Goal: Task Accomplishment & Management: Complete application form

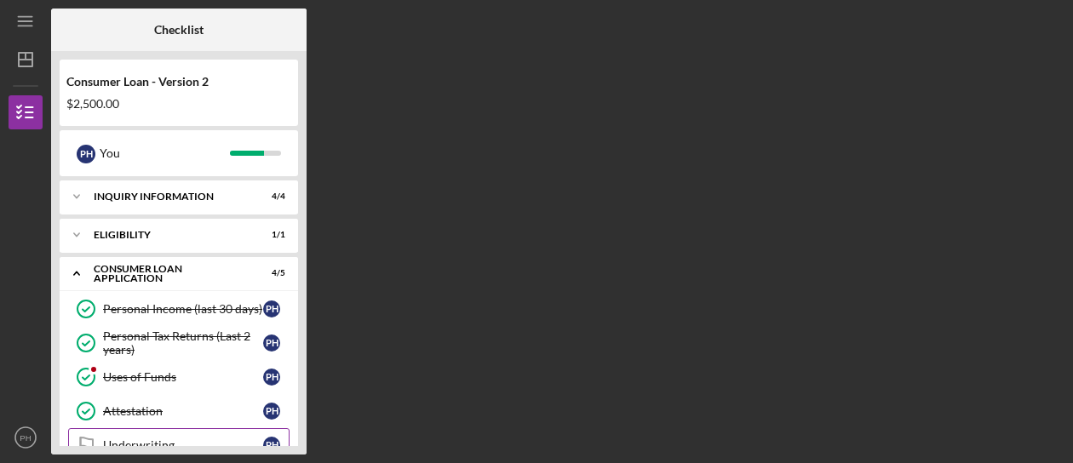
scroll to position [145, 0]
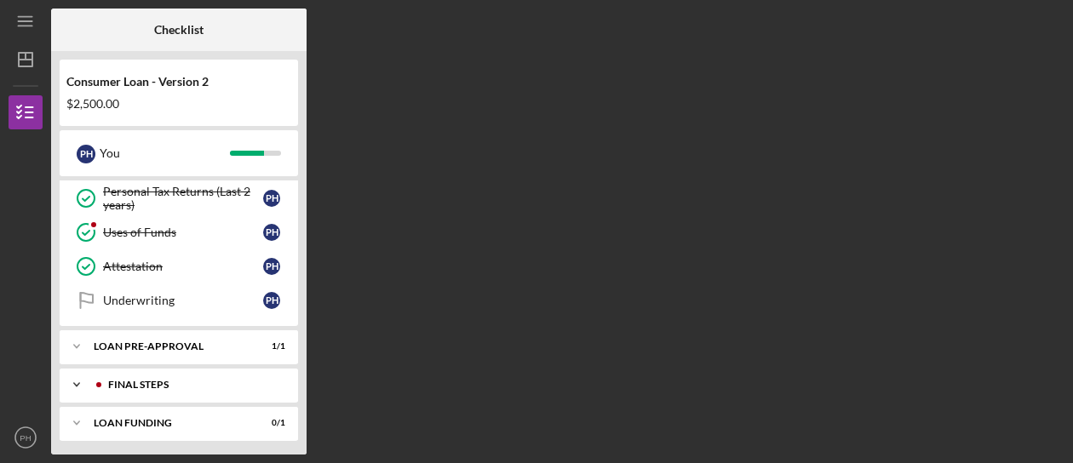
click at [225, 388] on div "Icon/Expander FINAL STEPS 0 / 3" at bounding box center [179, 385] width 238 height 34
click at [138, 414] on div "Demographic Information" at bounding box center [183, 421] width 160 height 14
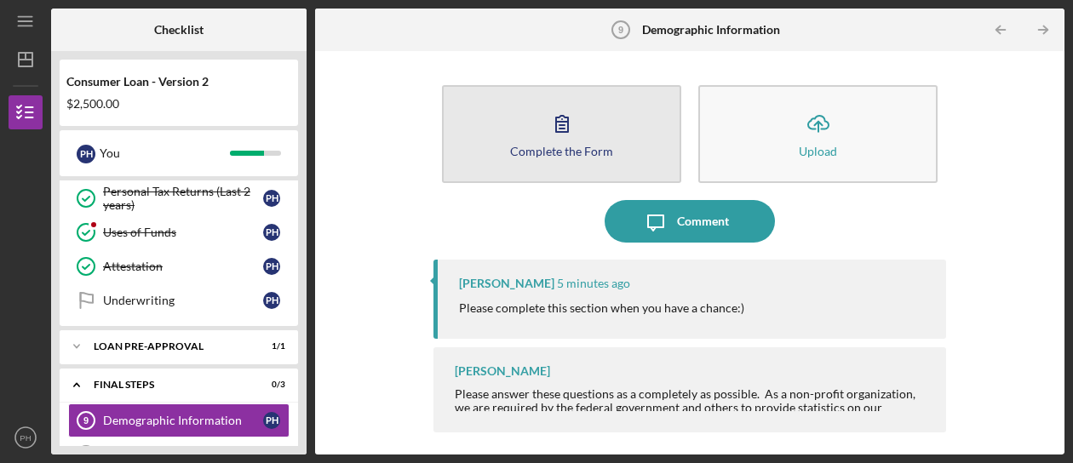
click at [543, 140] on icon "button" at bounding box center [562, 123] width 43 height 43
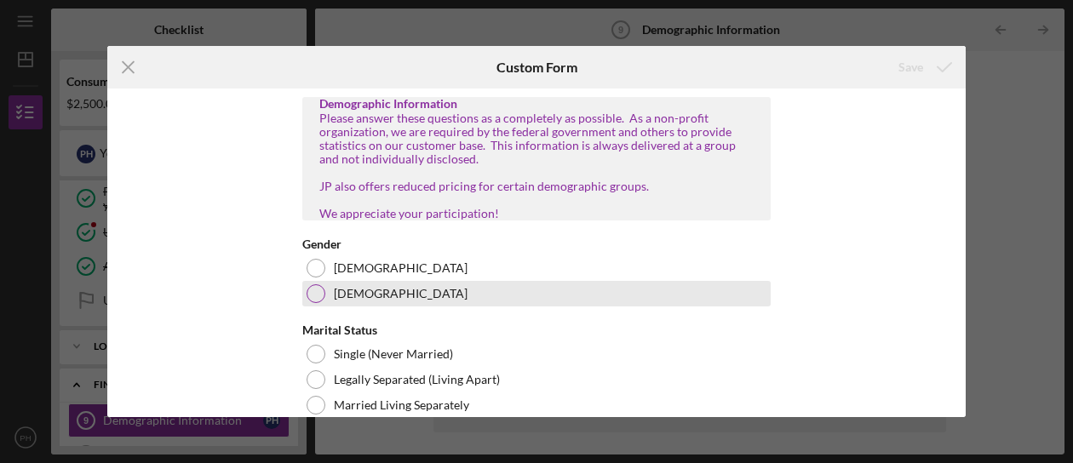
click at [312, 303] on div at bounding box center [315, 293] width 19 height 19
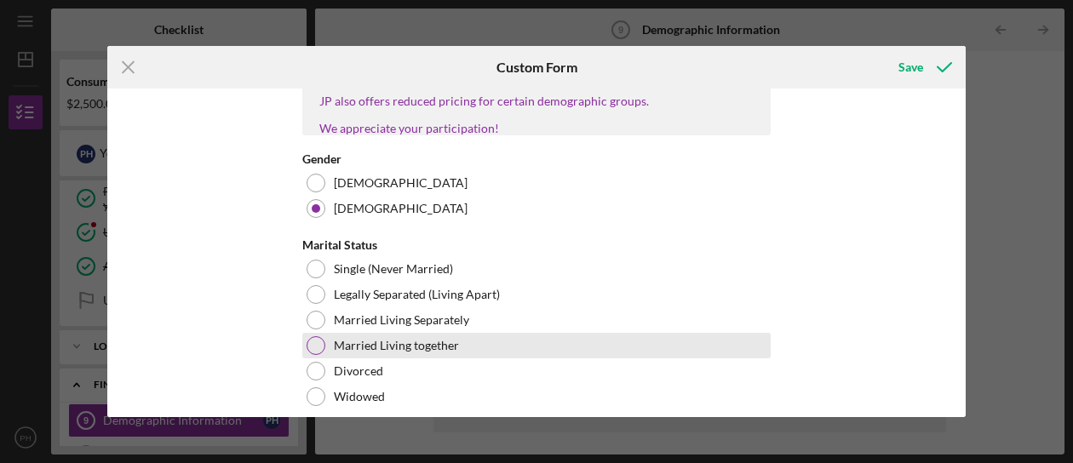
scroll to position [170, 0]
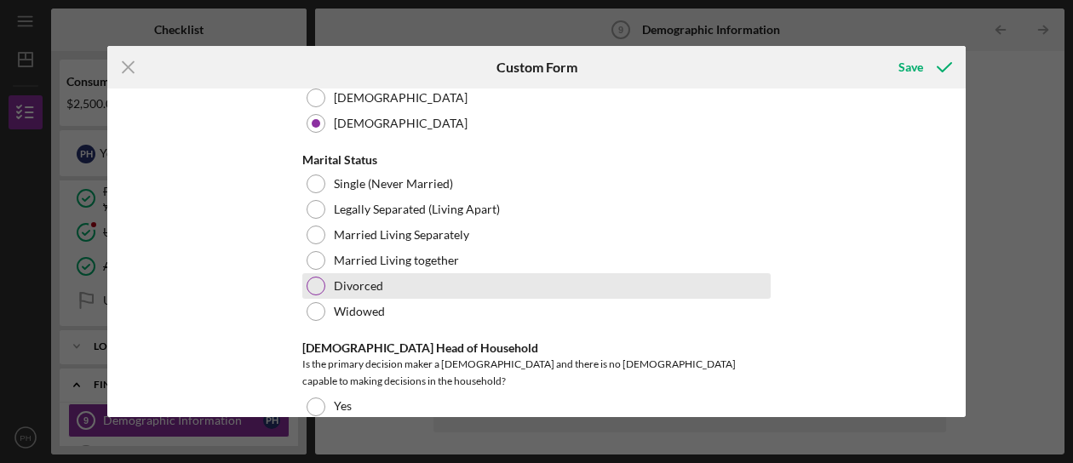
click at [315, 295] on div at bounding box center [315, 286] width 19 height 19
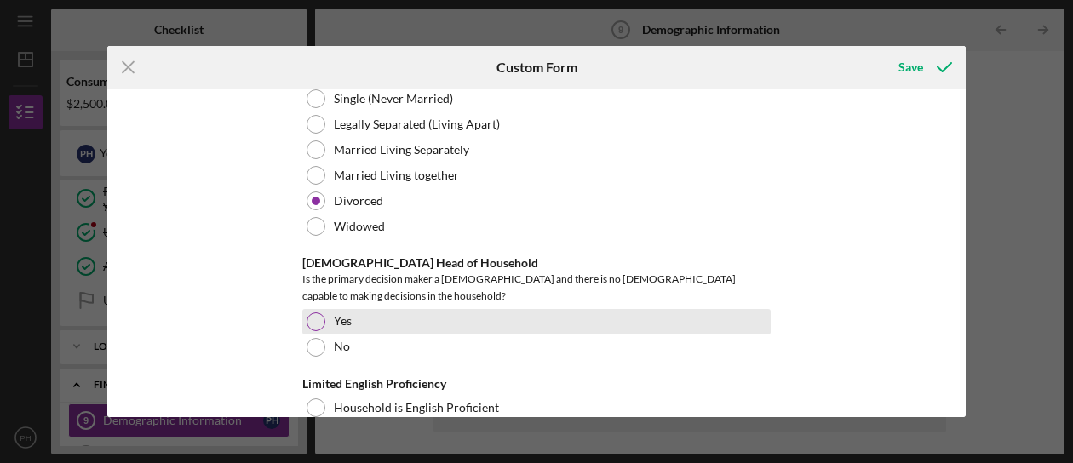
click at [318, 318] on div at bounding box center [315, 321] width 19 height 19
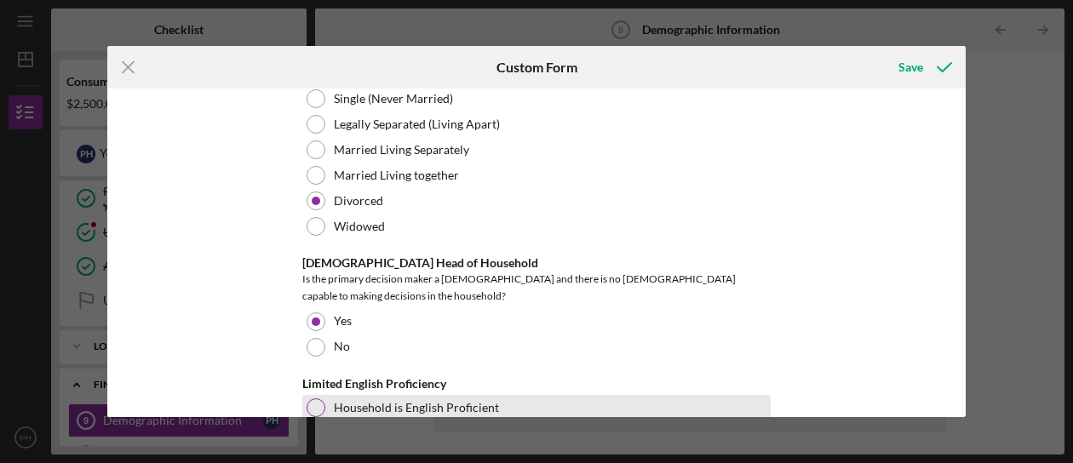
scroll to position [340, 0]
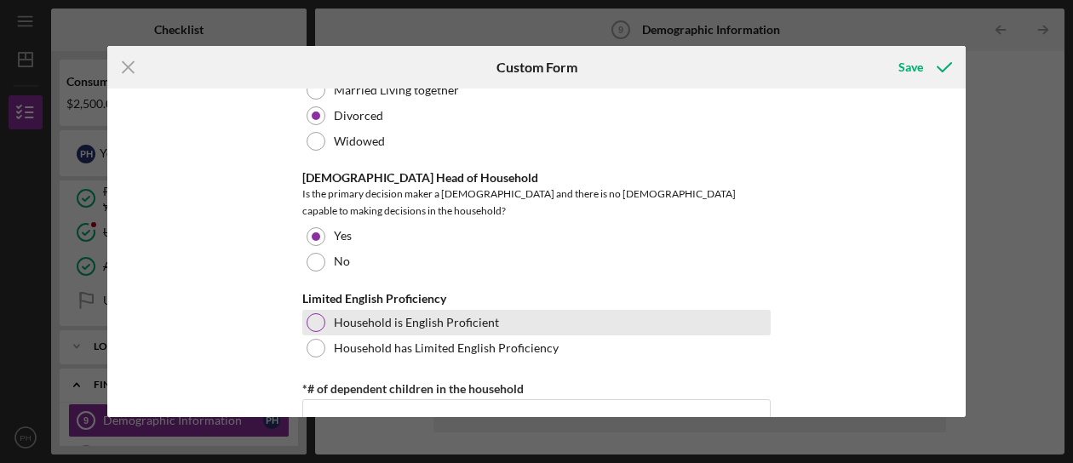
click at [315, 321] on div at bounding box center [315, 322] width 19 height 19
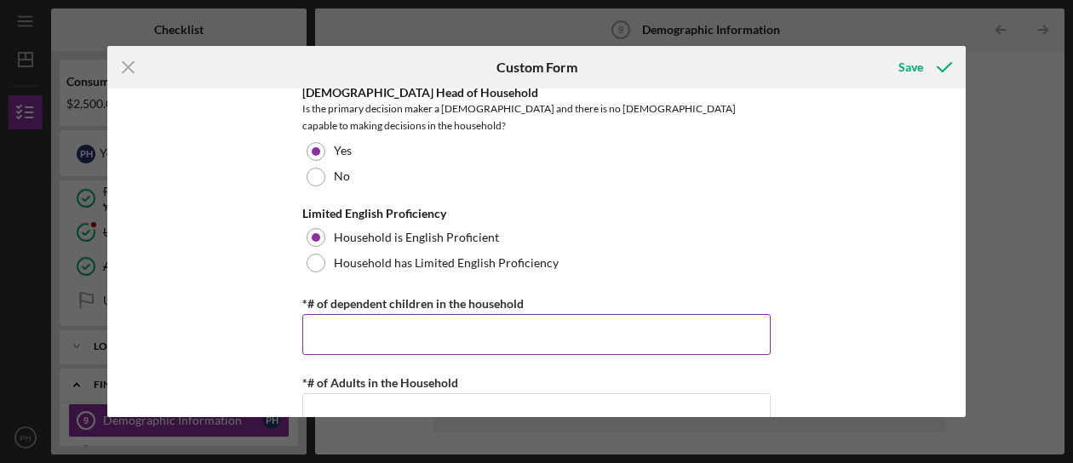
click at [358, 329] on input "*# of dependent children in the household" at bounding box center [536, 334] width 468 height 41
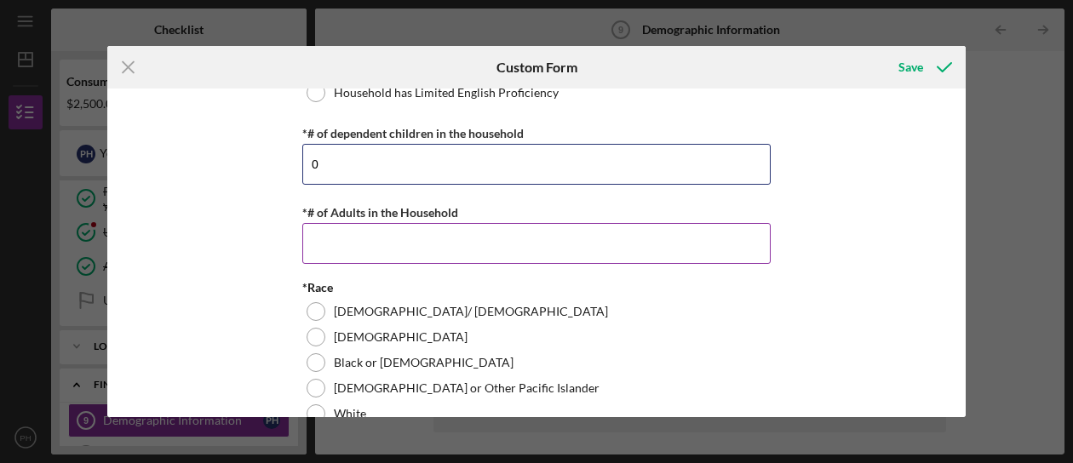
type input "0"
click at [347, 238] on input "*# of Adults in the Household" at bounding box center [536, 243] width 468 height 41
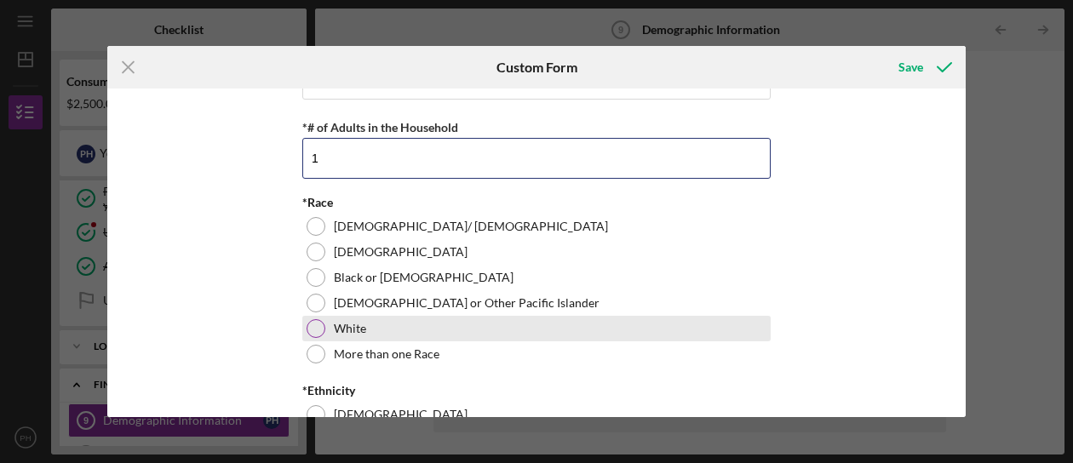
type input "1"
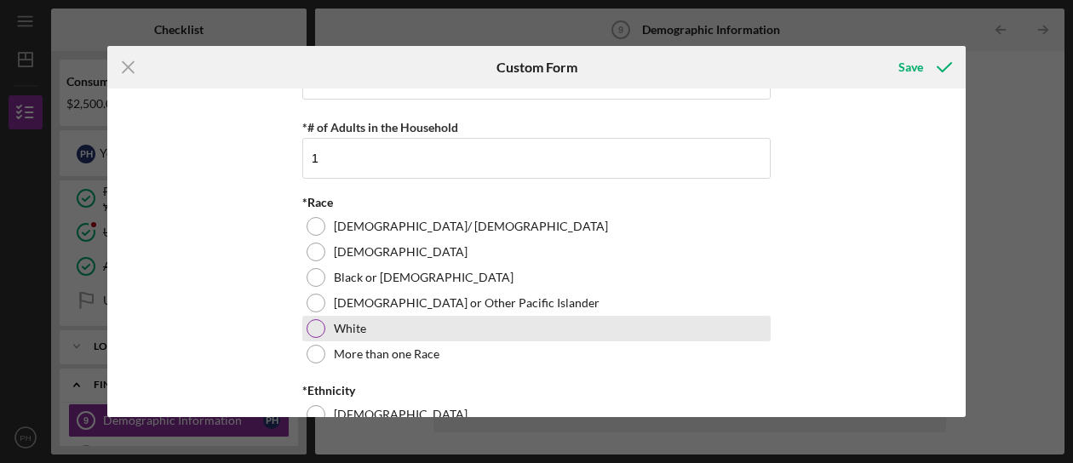
click at [312, 323] on div at bounding box center [315, 328] width 19 height 19
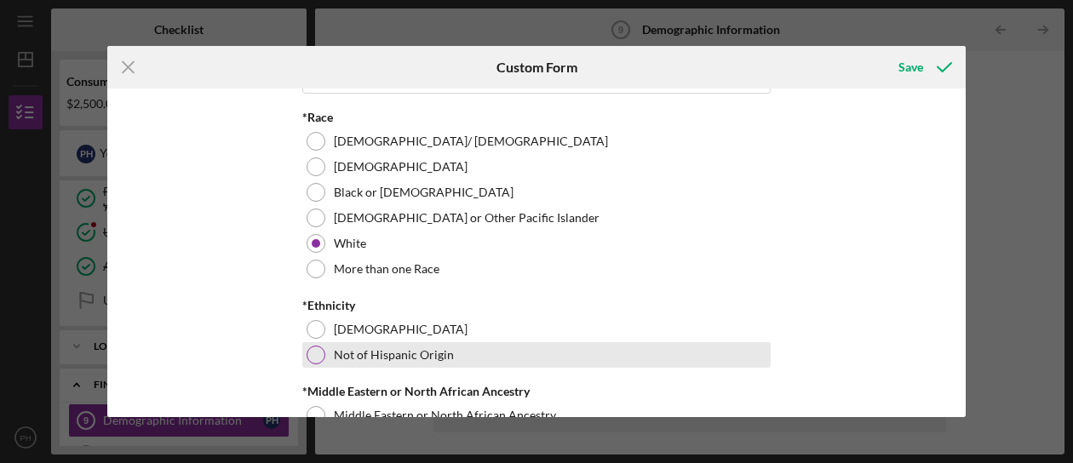
click at [318, 349] on div at bounding box center [315, 355] width 19 height 19
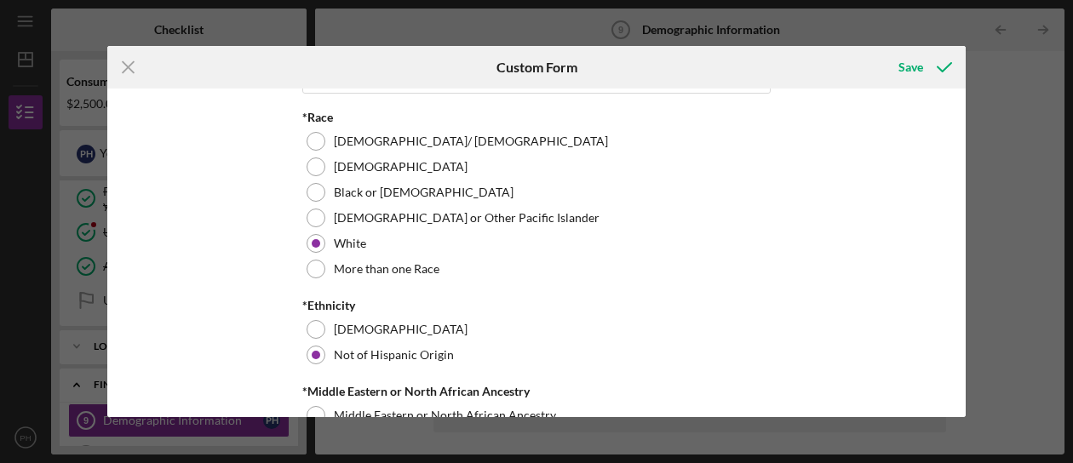
scroll to position [936, 0]
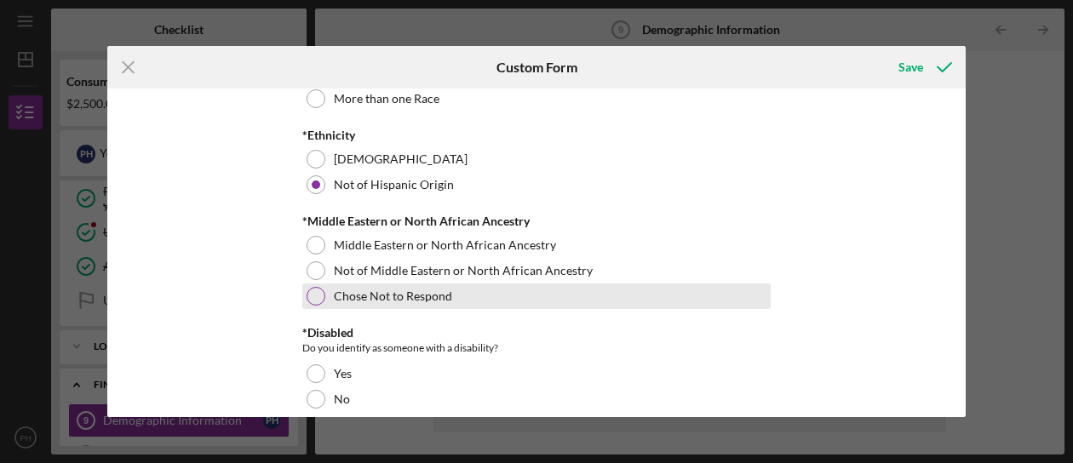
click at [312, 291] on div at bounding box center [315, 296] width 19 height 19
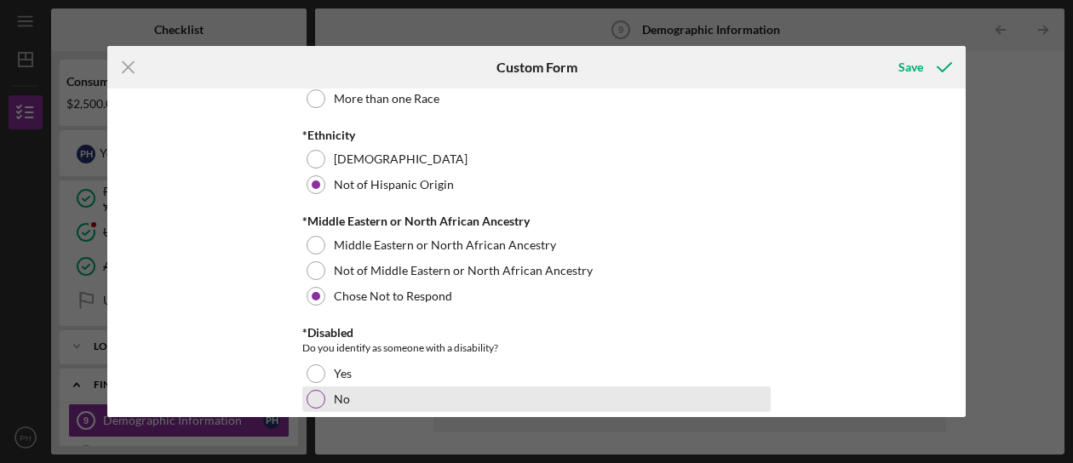
scroll to position [1021, 0]
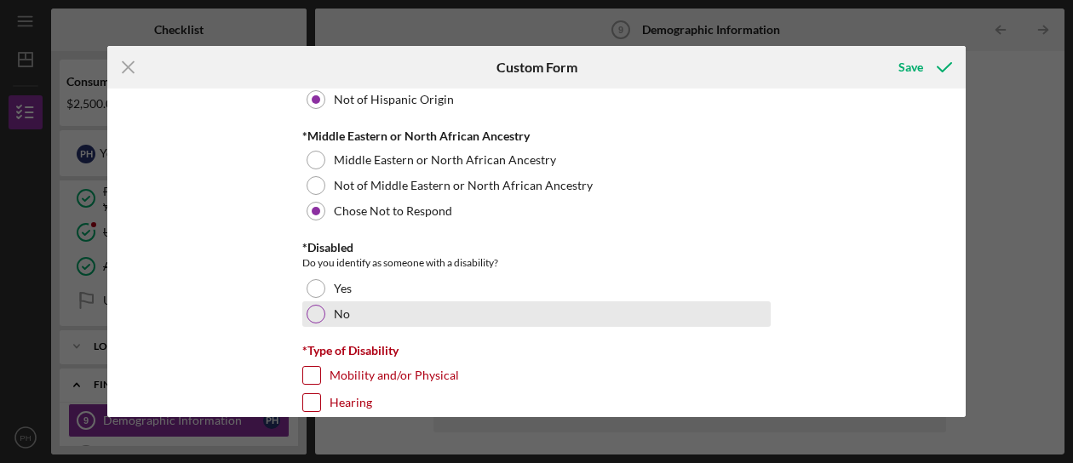
click at [317, 309] on div at bounding box center [315, 314] width 19 height 19
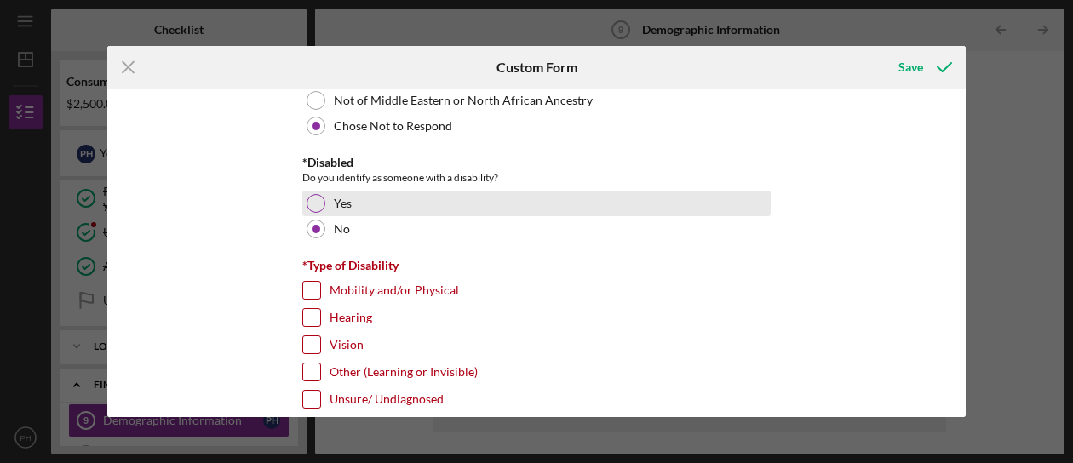
scroll to position [1277, 0]
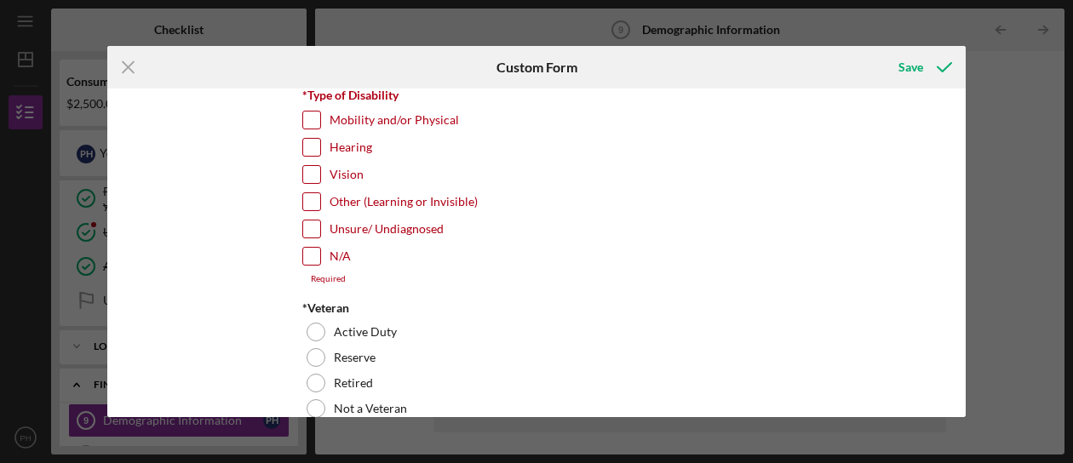
click at [303, 248] on input "N/A" at bounding box center [311, 256] width 17 height 17
checkbox input "true"
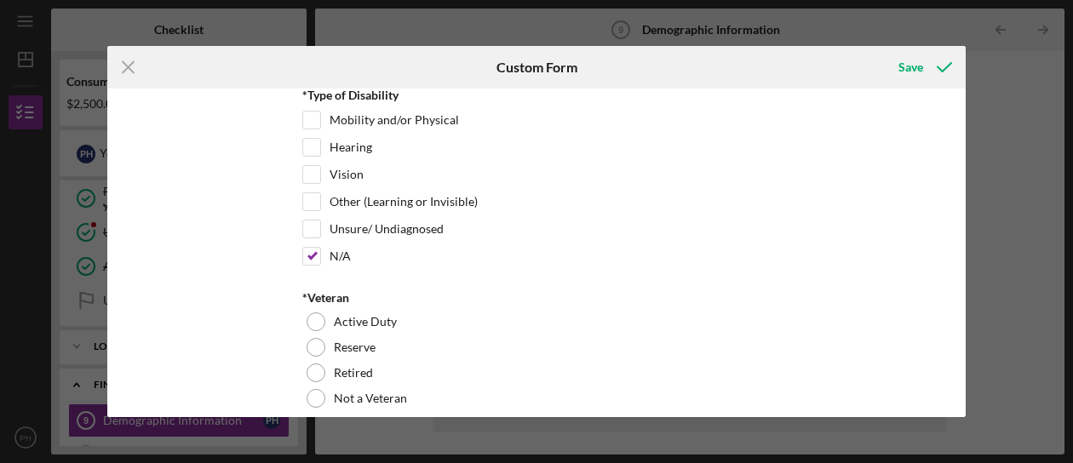
scroll to position [1447, 0]
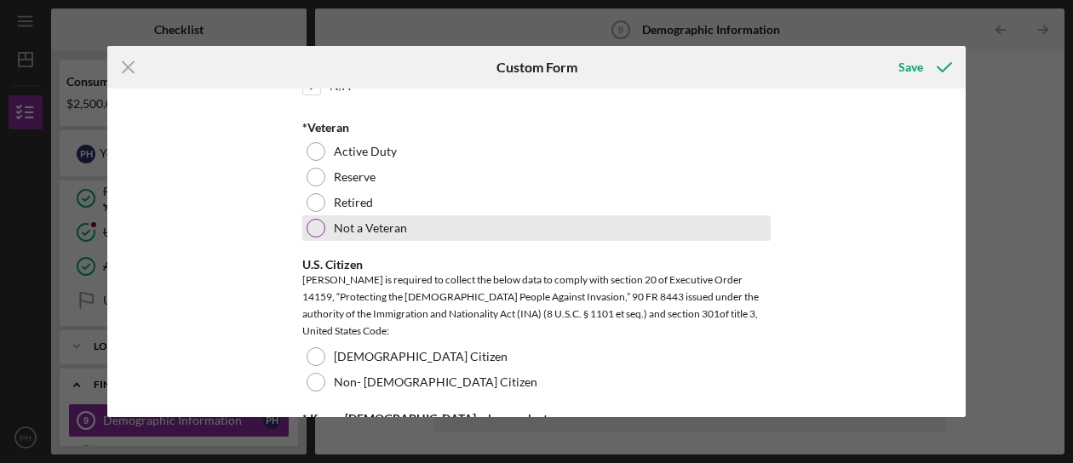
click at [312, 227] on div at bounding box center [315, 228] width 19 height 19
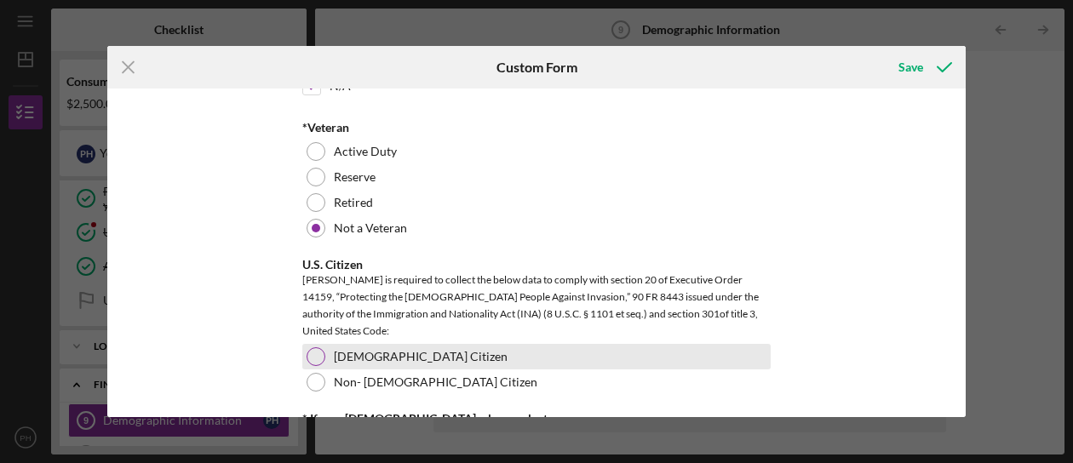
click at [318, 347] on div at bounding box center [315, 356] width 19 height 19
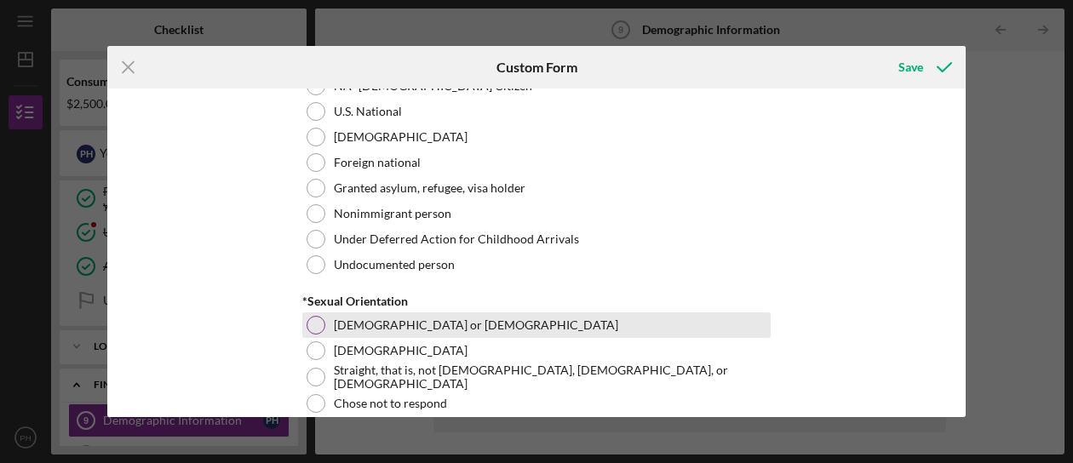
scroll to position [1958, 0]
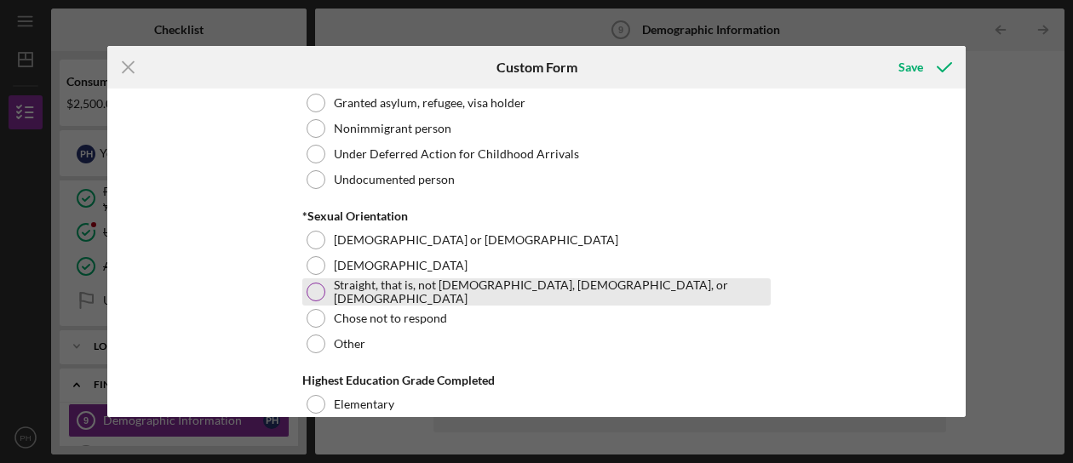
click at [312, 287] on div at bounding box center [315, 292] width 19 height 19
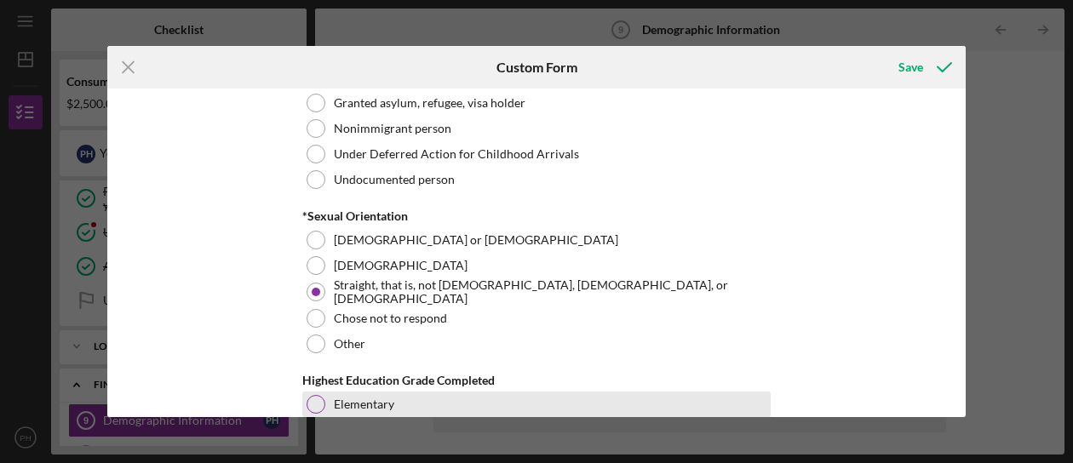
scroll to position [2128, 0]
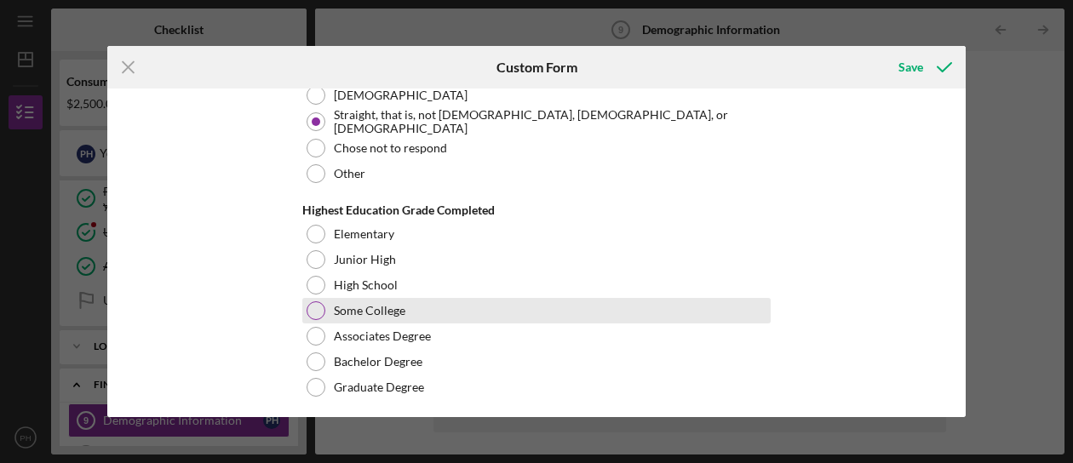
click at [317, 301] on div at bounding box center [315, 310] width 19 height 19
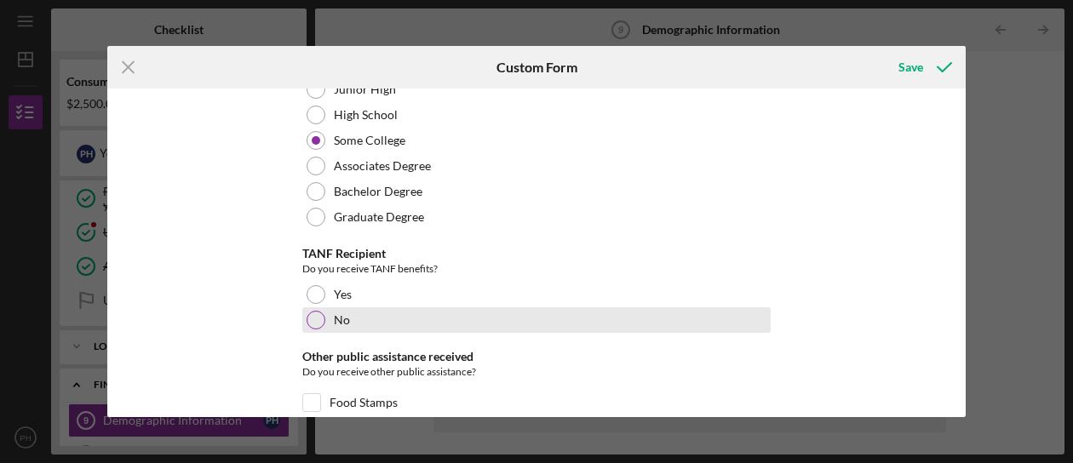
click at [316, 314] on div at bounding box center [315, 320] width 19 height 19
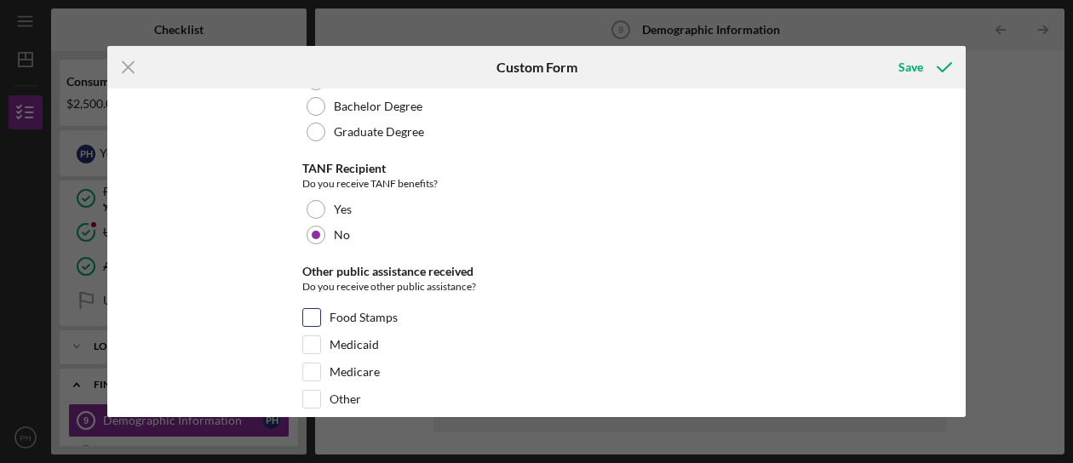
scroll to position [2469, 0]
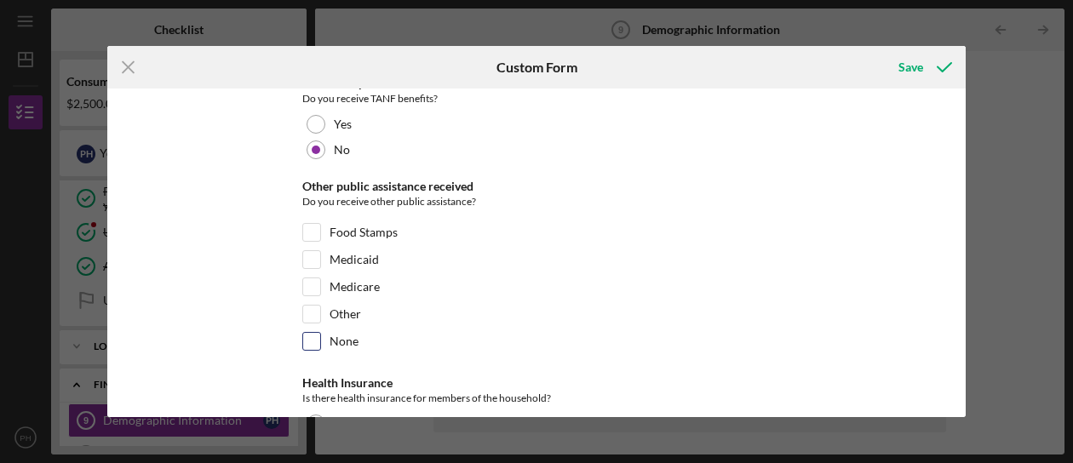
click at [303, 333] on input "None" at bounding box center [311, 341] width 17 height 17
checkbox input "true"
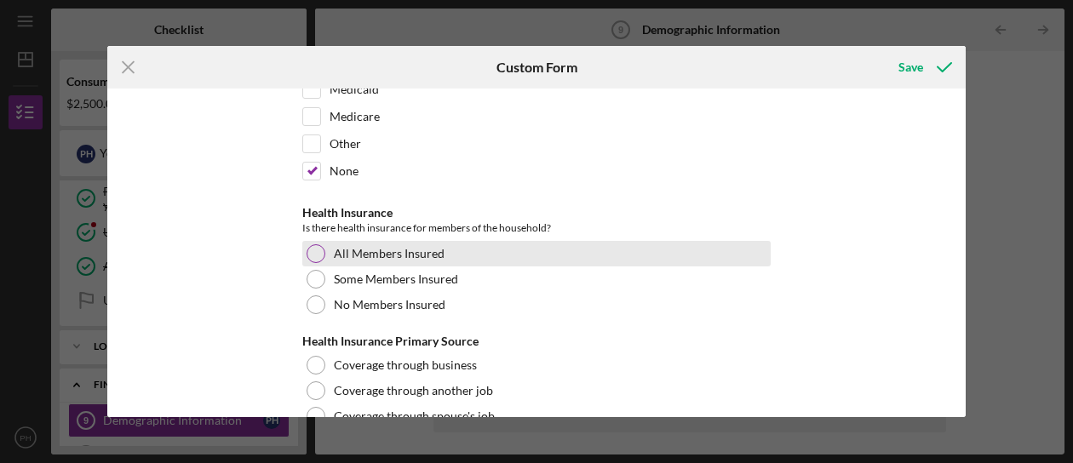
click at [312, 244] on div at bounding box center [315, 253] width 19 height 19
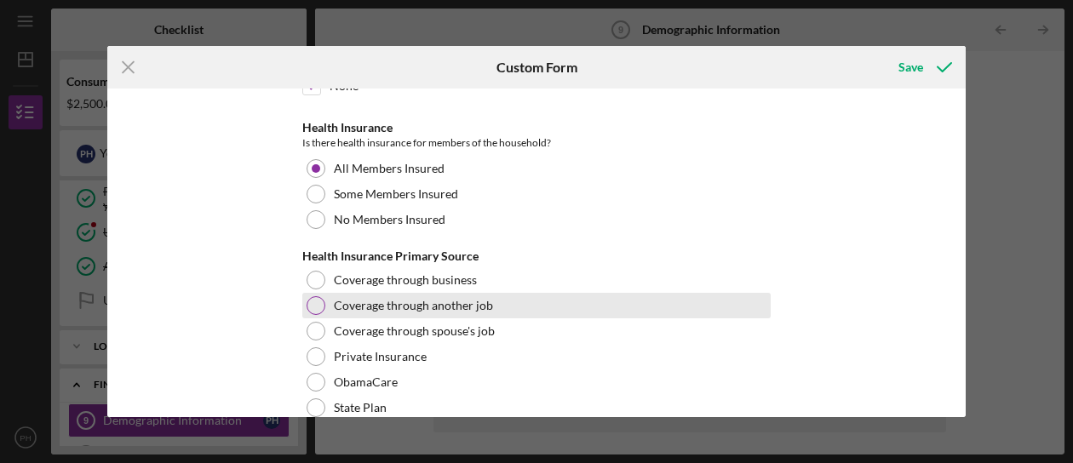
scroll to position [2809, 0]
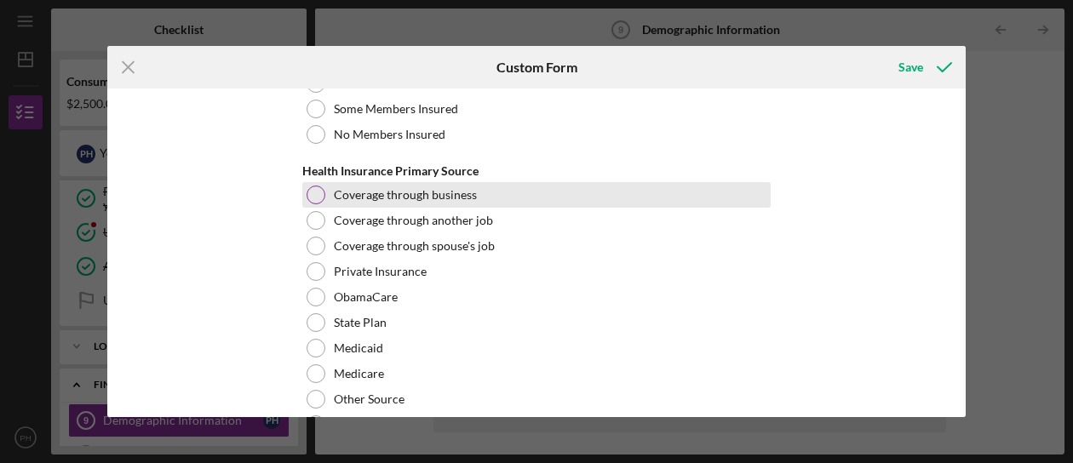
click at [312, 186] on div at bounding box center [315, 195] width 19 height 19
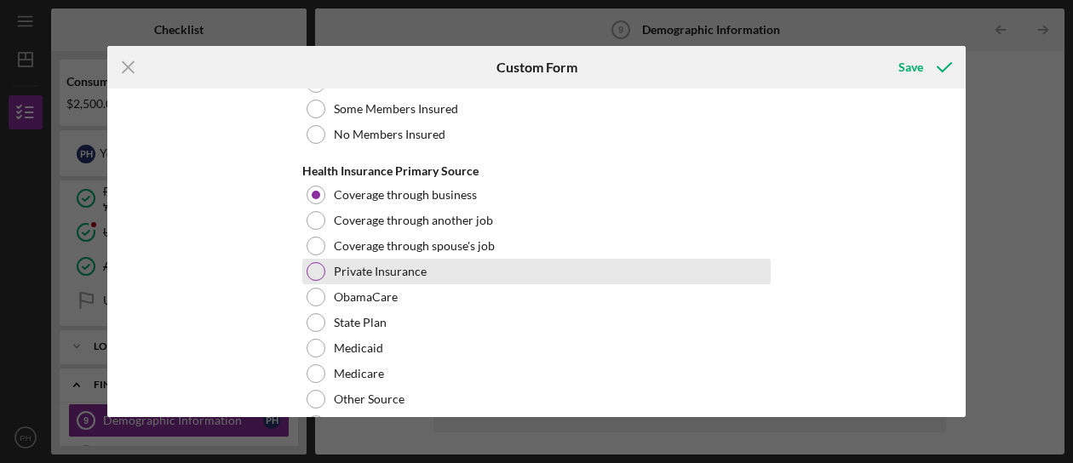
scroll to position [2979, 0]
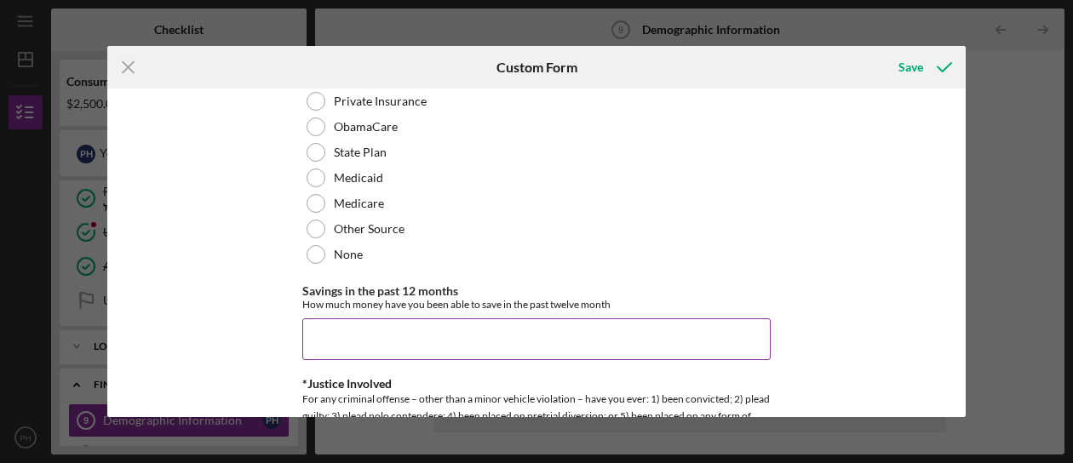
click at [348, 318] on input "Savings in the past 12 months" at bounding box center [536, 338] width 468 height 41
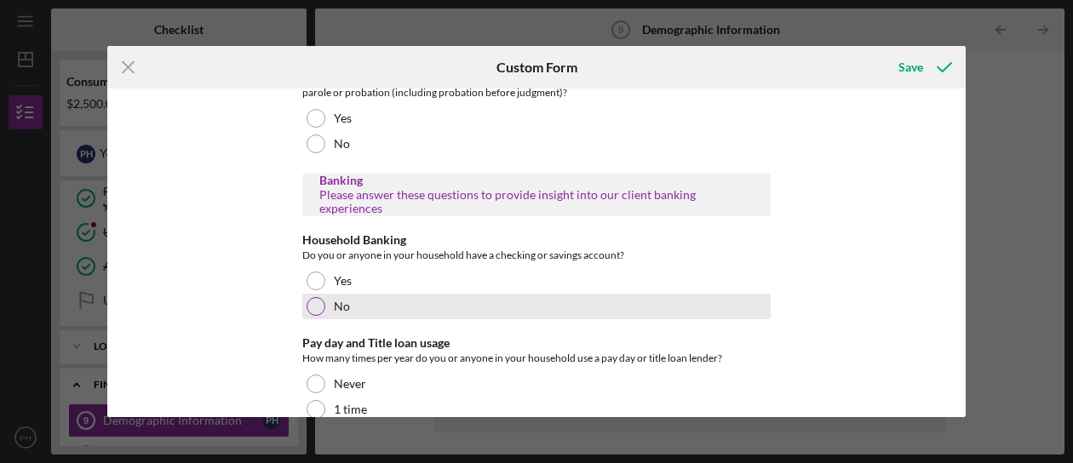
scroll to position [3149, 0]
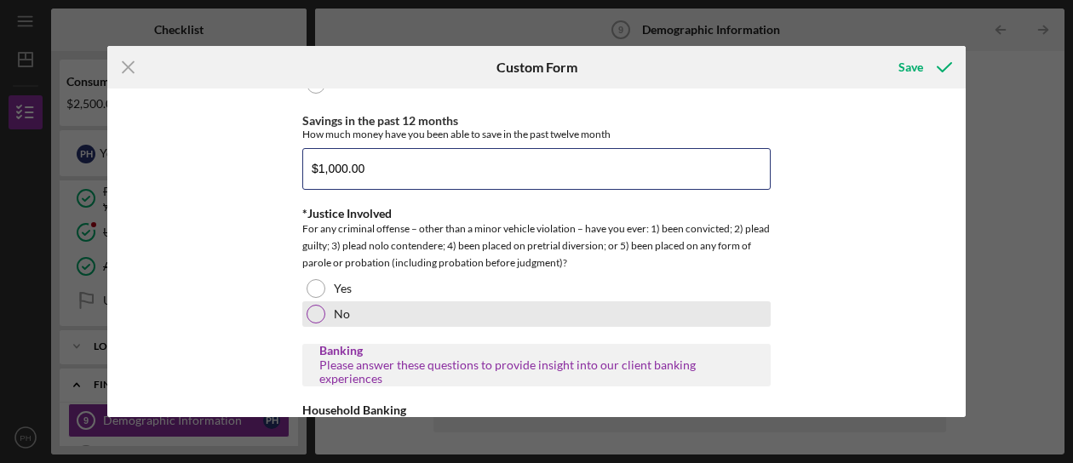
type input "$1,000.00"
click at [310, 305] on div at bounding box center [315, 314] width 19 height 19
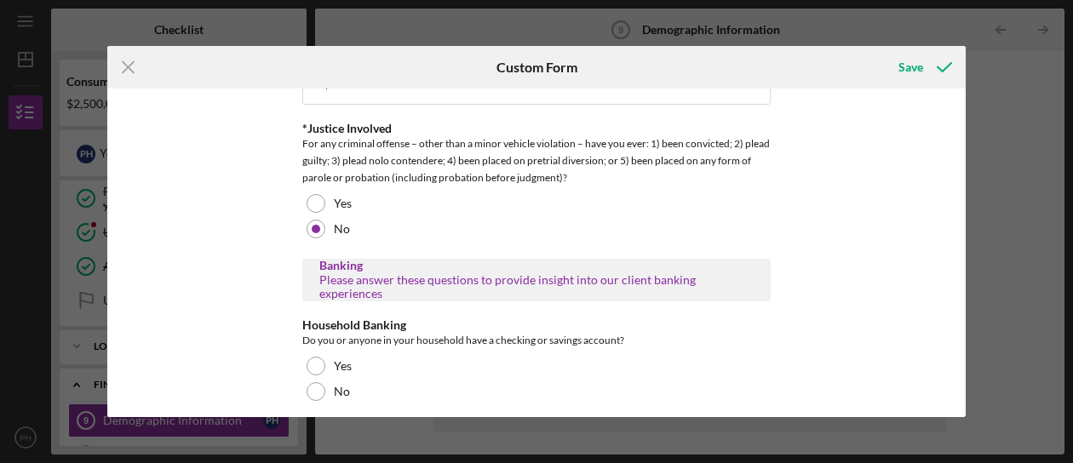
scroll to position [3320, 0]
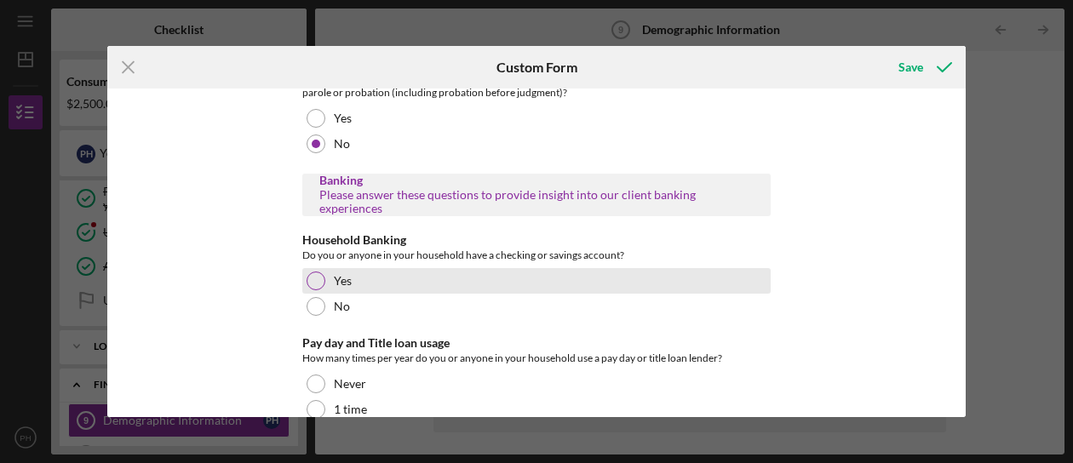
click at [317, 272] on div at bounding box center [315, 281] width 19 height 19
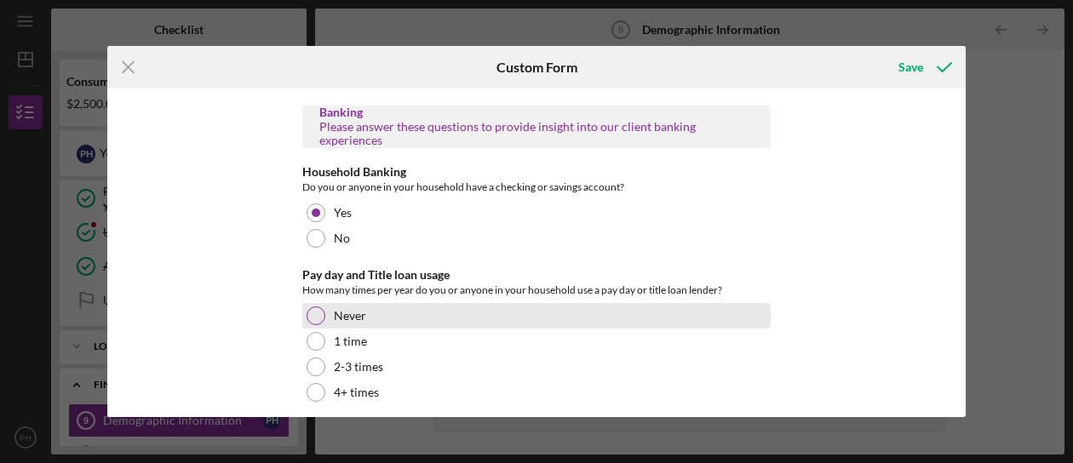
click at [313, 306] on div at bounding box center [315, 315] width 19 height 19
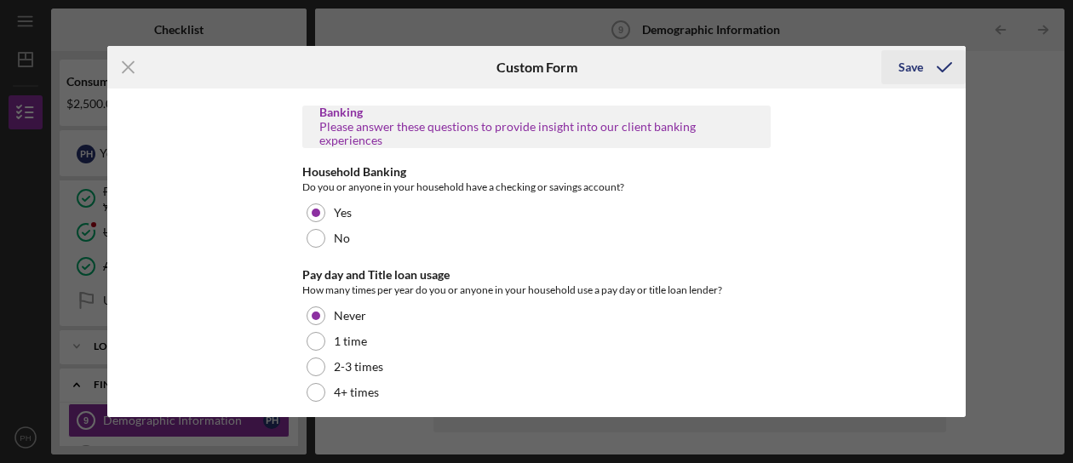
click at [907, 74] on div "Save" at bounding box center [910, 67] width 25 height 34
click at [916, 67] on div "Save" at bounding box center [910, 67] width 25 height 34
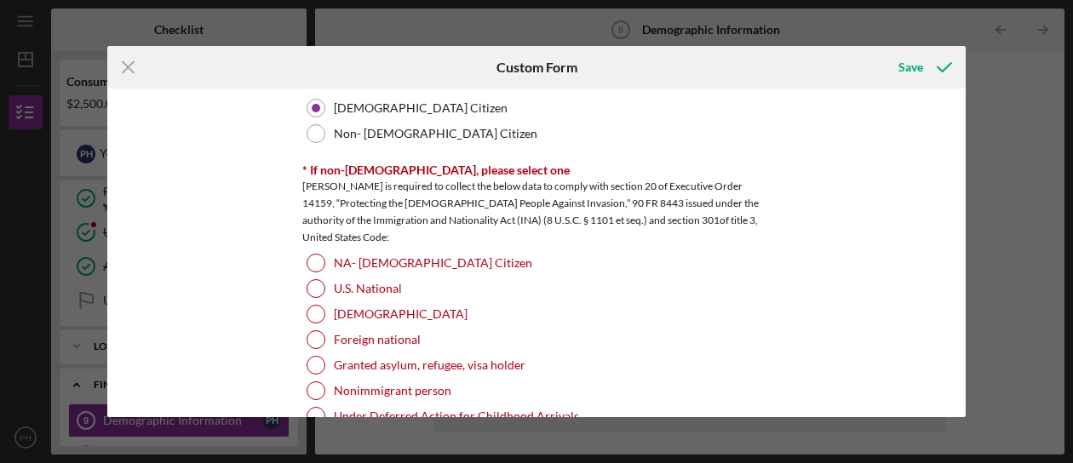
scroll to position [1781, 0]
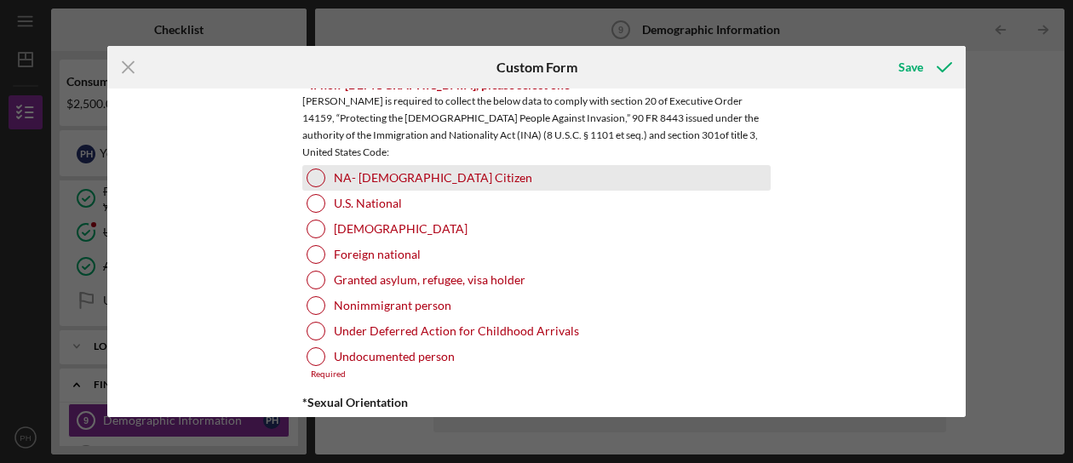
click at [308, 175] on div at bounding box center [315, 178] width 19 height 19
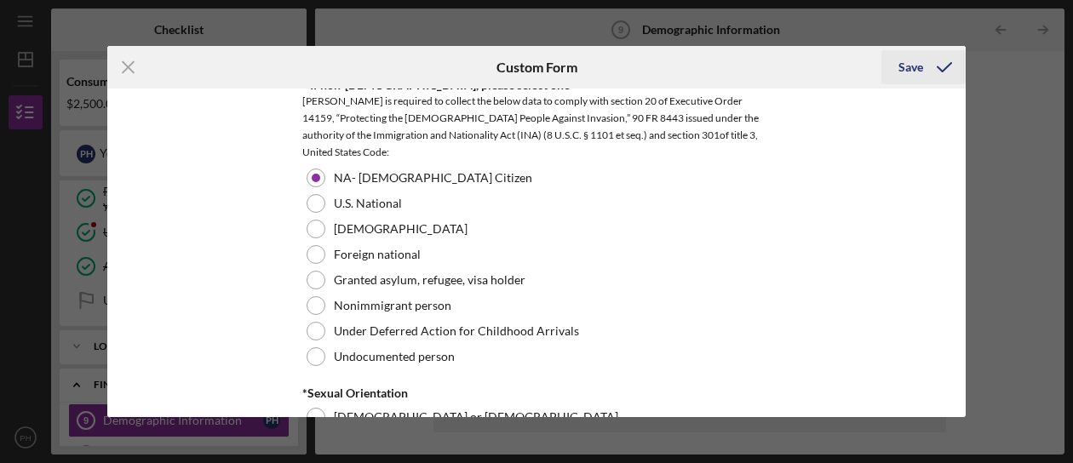
click at [914, 64] on div "Save" at bounding box center [910, 67] width 25 height 34
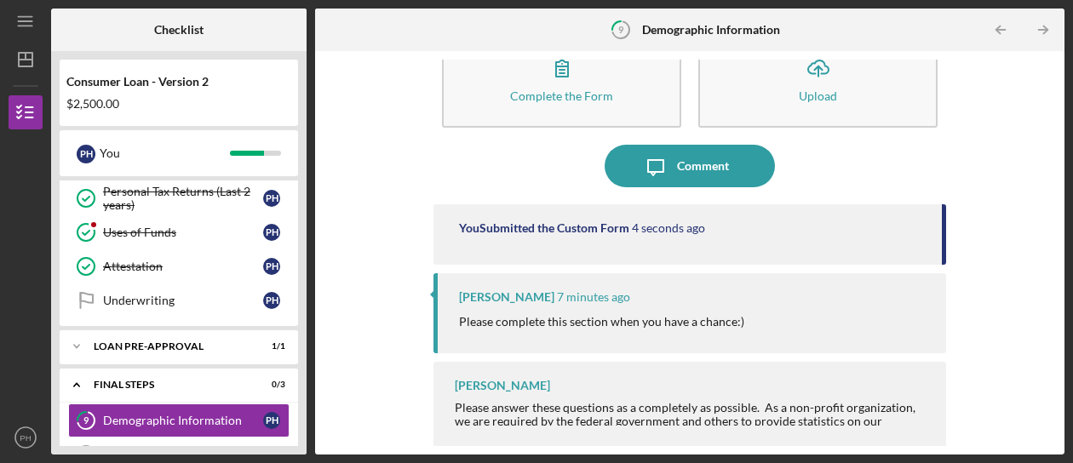
scroll to position [255, 0]
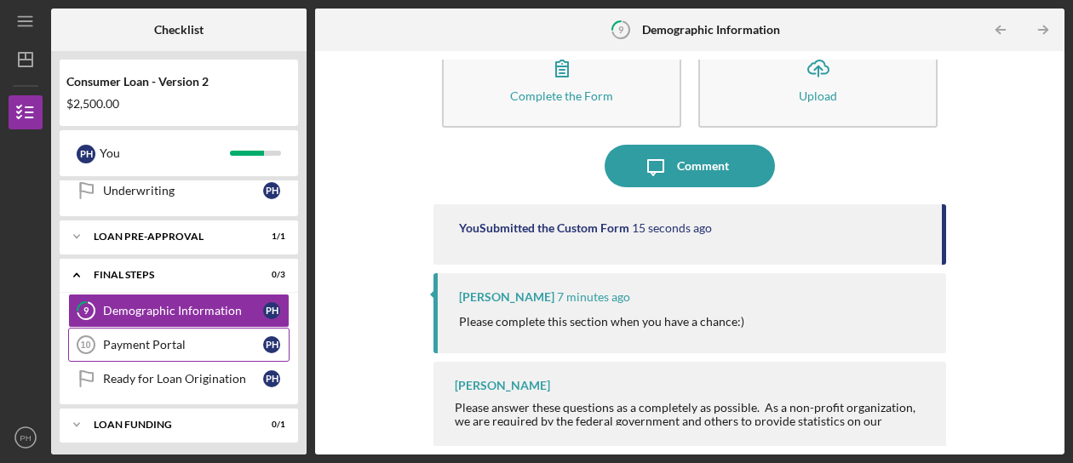
drag, startPoint x: 186, startPoint y: 343, endPoint x: 206, endPoint y: 335, distance: 21.8
click at [186, 343] on div "Payment Portal" at bounding box center [183, 345] width 160 height 14
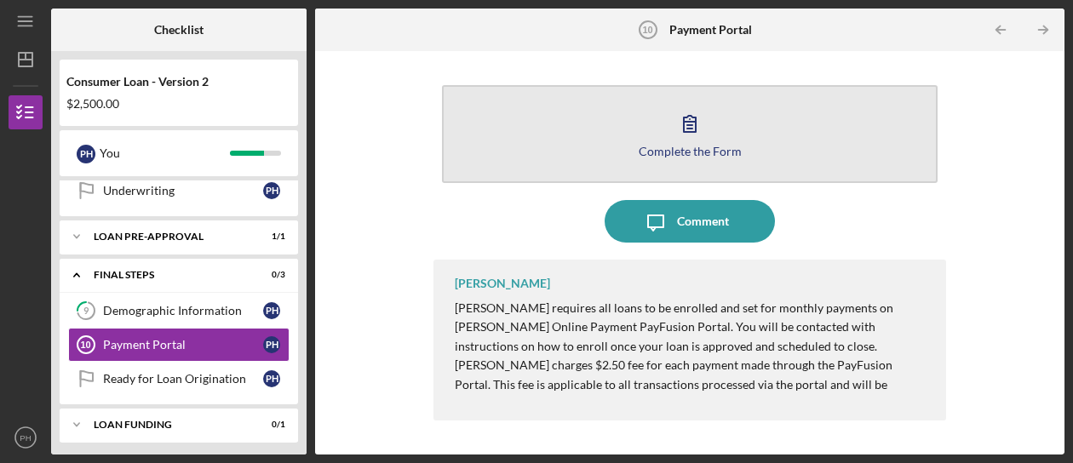
click at [717, 149] on div "Complete the Form" at bounding box center [689, 151] width 103 height 13
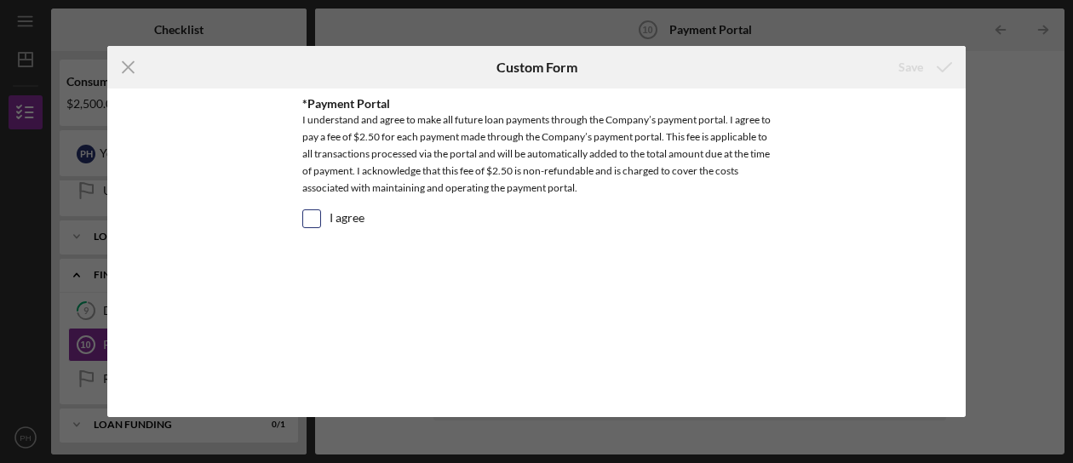
click at [305, 219] on input "I agree" at bounding box center [311, 218] width 17 height 17
checkbox input "true"
click at [912, 67] on div "Save" at bounding box center [910, 67] width 25 height 34
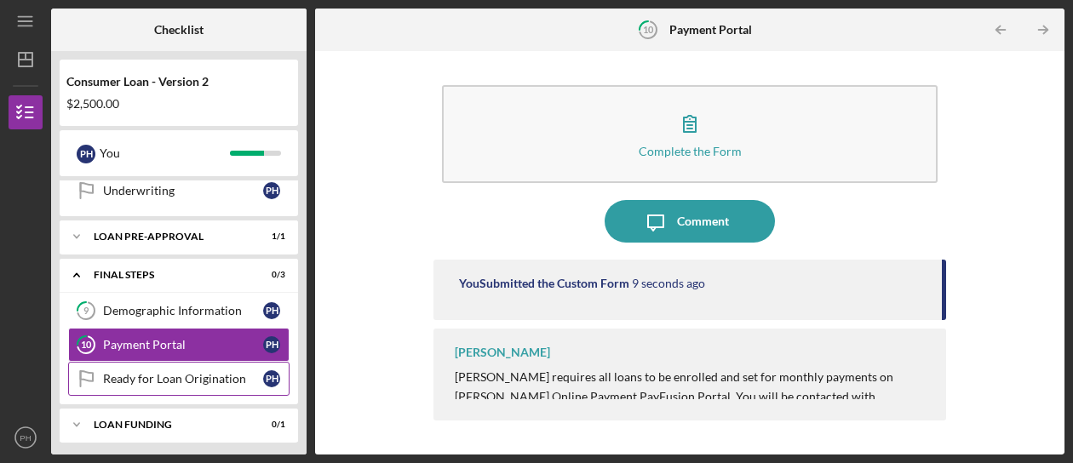
click at [162, 377] on div "Ready for Loan Origination" at bounding box center [183, 379] width 160 height 14
